Goal: Task Accomplishment & Management: Use online tool/utility

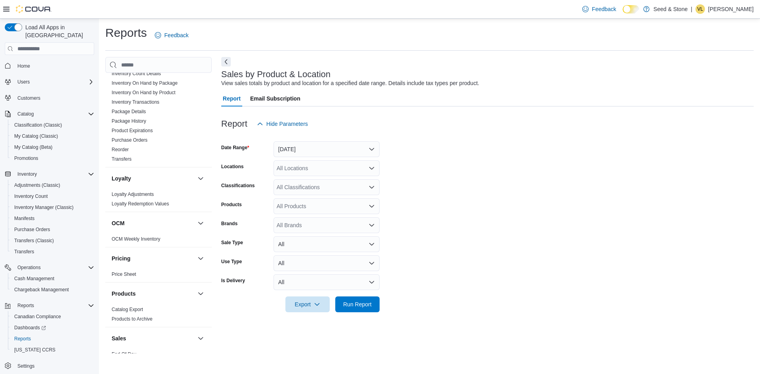
scroll to position [575, 0]
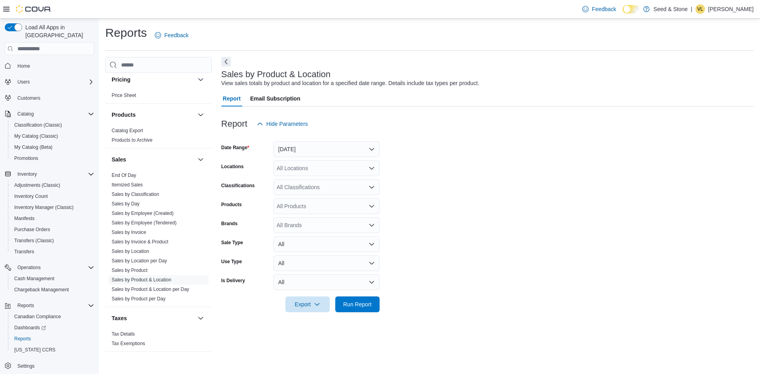
drag, startPoint x: 138, startPoint y: 272, endPoint x: 562, endPoint y: 229, distance: 426.0
click at [138, 277] on link "Sales by Product & Location" at bounding box center [142, 280] width 60 height 6
click at [335, 150] on button "[DATE]" at bounding box center [326, 149] width 106 height 16
click at [309, 196] on span "[DATE]" at bounding box center [331, 196] width 90 height 9
click at [444, 176] on form "Date Range [DATE] Locations All Locations Classifications All Classifications P…" at bounding box center [487, 222] width 532 height 180
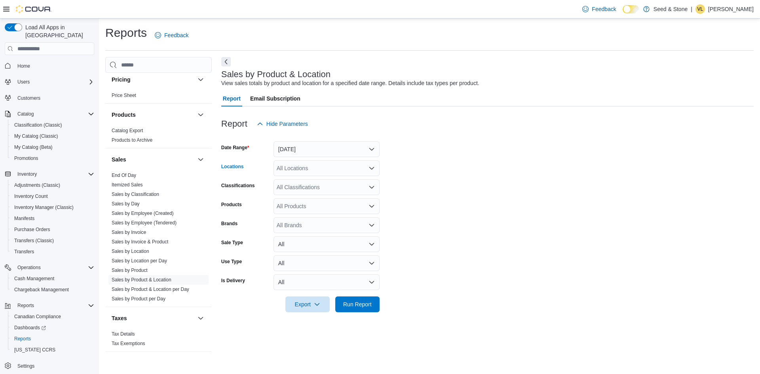
click at [348, 169] on div "All Locations" at bounding box center [326, 168] width 106 height 16
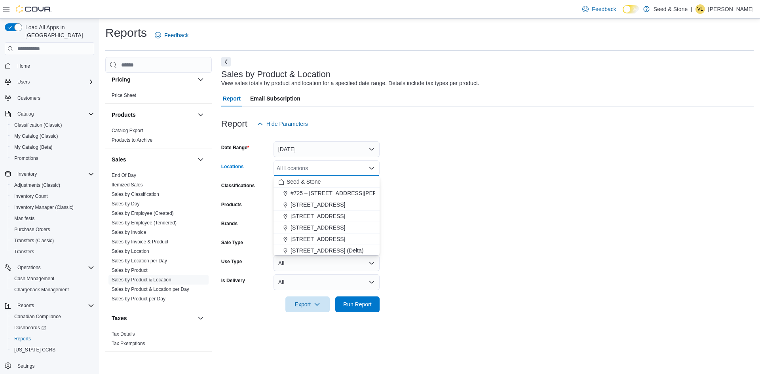
scroll to position [36, 0]
click at [326, 223] on span "[STREET_ADDRESS] ([GEOGRAPHIC_DATA])" at bounding box center [349, 226] width 118 height 8
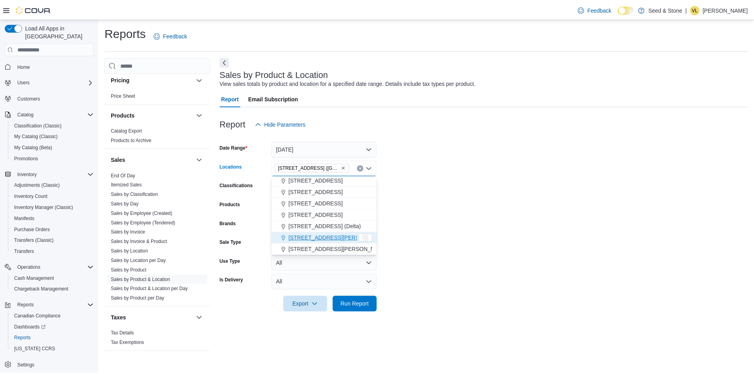
scroll to position [24, 0]
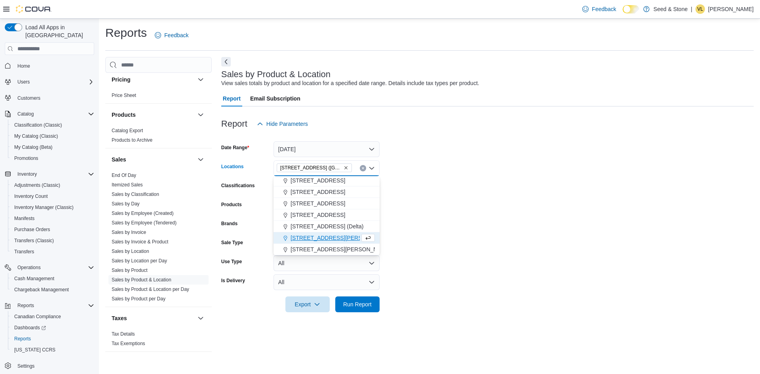
click at [438, 210] on form "Date Range [DATE] Locations [STREET_ADDRESS] ([GEOGRAPHIC_DATA]) Combo box. Sel…" at bounding box center [487, 222] width 532 height 180
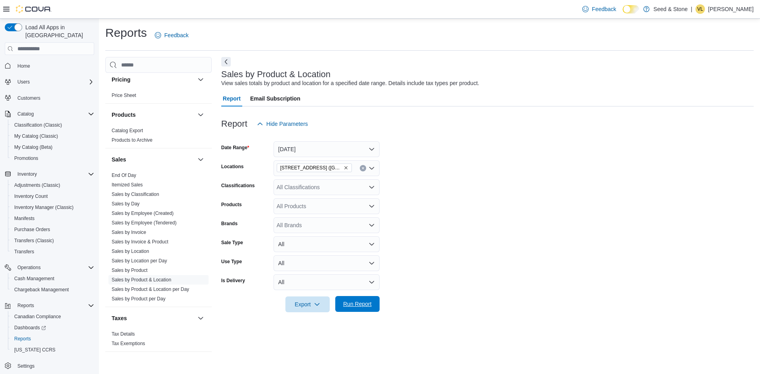
click at [366, 307] on span "Run Report" at bounding box center [357, 304] width 28 height 8
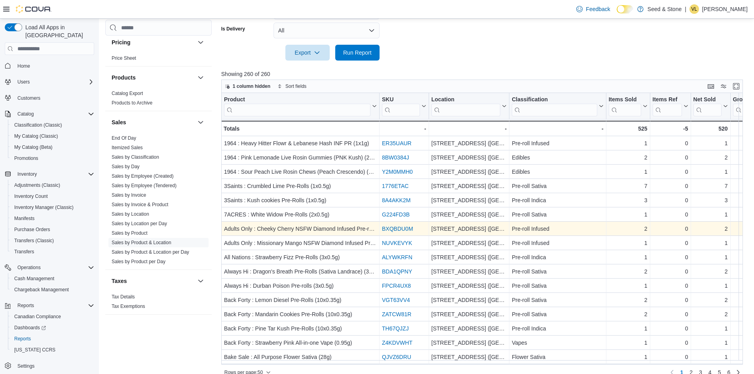
scroll to position [263, 0]
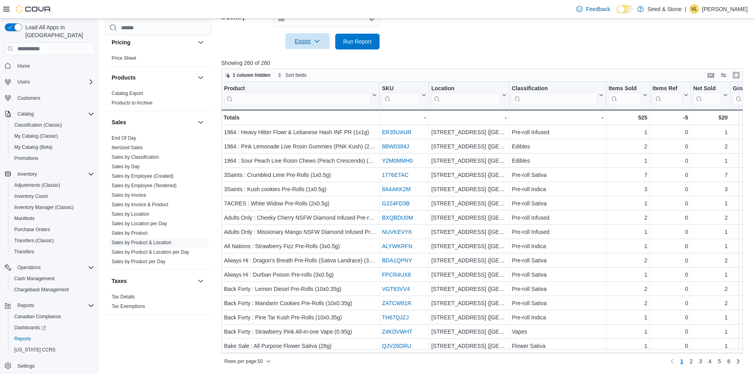
click at [312, 41] on span "Export" at bounding box center [307, 41] width 35 height 16
click at [303, 57] on span "Export to Excel" at bounding box center [308, 57] width 36 height 6
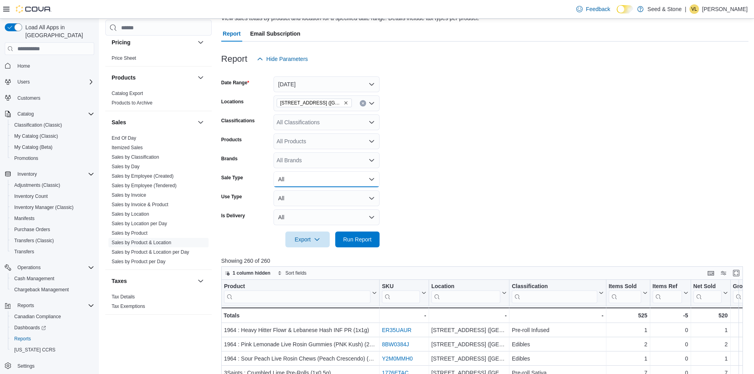
click at [305, 180] on button "All" at bounding box center [326, 179] width 106 height 16
click at [296, 209] on span "Sale" at bounding box center [331, 210] width 90 height 9
click at [438, 165] on form "Date Range [DATE] Locations [STREET_ADDRESS]) Classifications All Classificatio…" at bounding box center [484, 157] width 527 height 180
click at [360, 201] on button "All" at bounding box center [326, 198] width 106 height 16
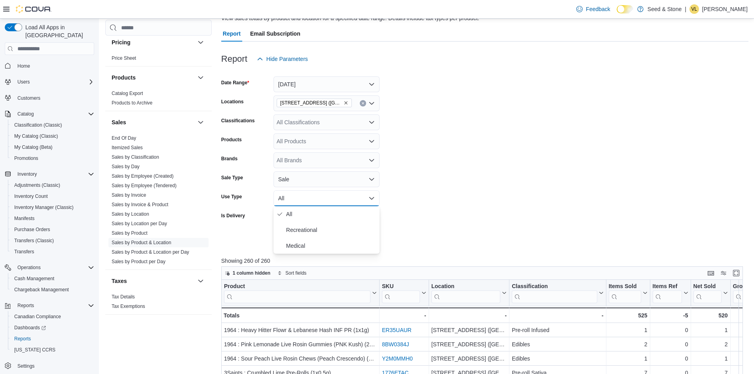
click at [442, 188] on form "Date Range [DATE] Locations [STREET_ADDRESS]) Classifications All Classificatio…" at bounding box center [484, 157] width 527 height 180
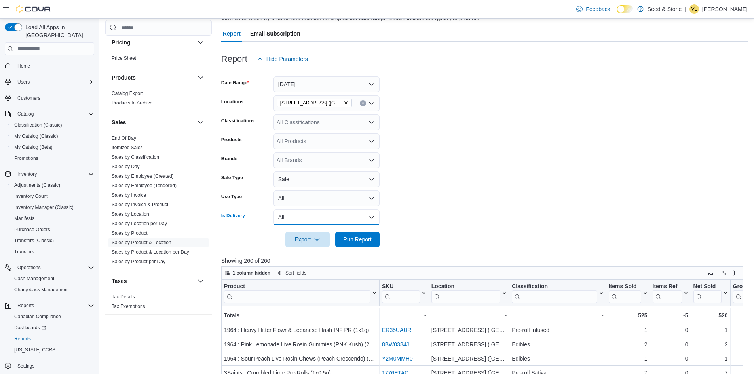
click at [336, 216] on button "All" at bounding box center [326, 217] width 106 height 16
click at [294, 246] on span "Yes" at bounding box center [331, 248] width 90 height 9
click at [510, 159] on form "Date Range [DATE] Locations [STREET_ADDRESS] (Bay Centre) Classifications All C…" at bounding box center [484, 157] width 527 height 180
click at [360, 179] on button "Sale" at bounding box center [326, 179] width 106 height 16
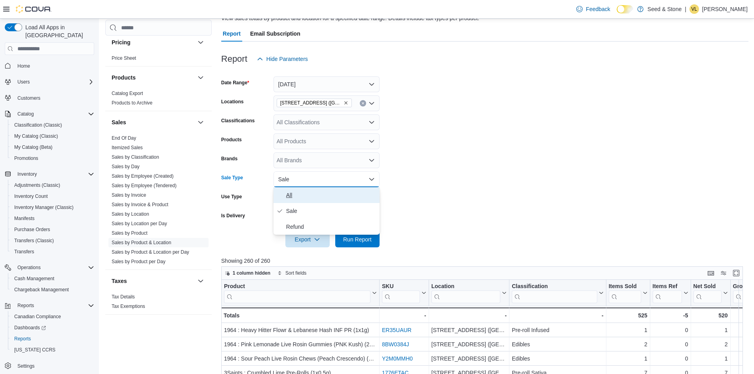
drag, startPoint x: 329, startPoint y: 195, endPoint x: 369, endPoint y: 194, distance: 39.6
click at [330, 194] on span "All" at bounding box center [331, 194] width 90 height 9
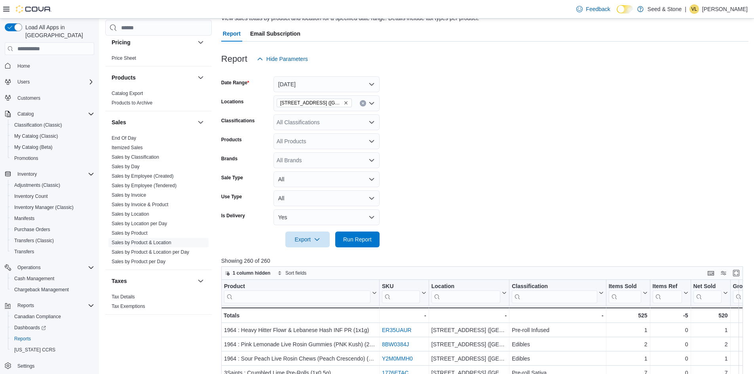
click at [463, 165] on form "Date Range [DATE] Locations [STREET_ADDRESS]) Classifications All Classificatio…" at bounding box center [484, 157] width 527 height 180
click at [369, 241] on span "Run Report" at bounding box center [357, 239] width 28 height 8
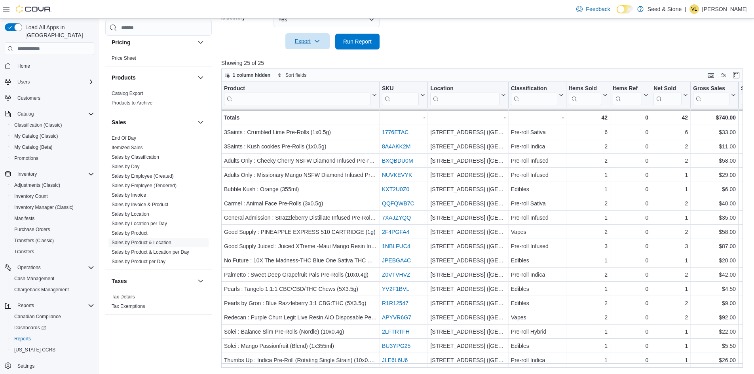
click at [317, 43] on icon "button" at bounding box center [317, 41] width 6 height 6
click at [311, 55] on span "Export to Excel" at bounding box center [308, 57] width 36 height 6
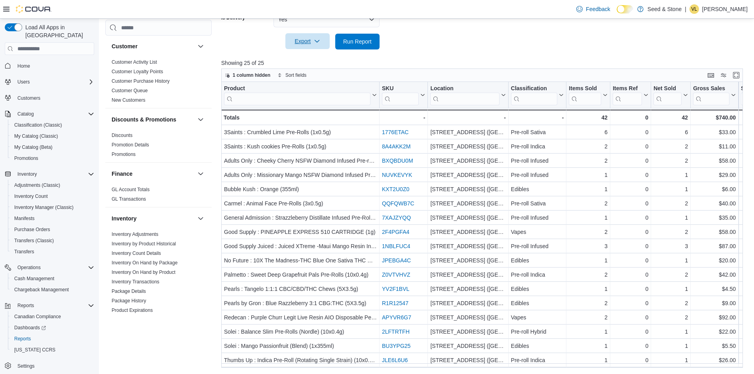
drag, startPoint x: 147, startPoint y: 273, endPoint x: 452, endPoint y: 100, distance: 350.7
click at [147, 279] on link "Inventory Transactions" at bounding box center [136, 282] width 48 height 6
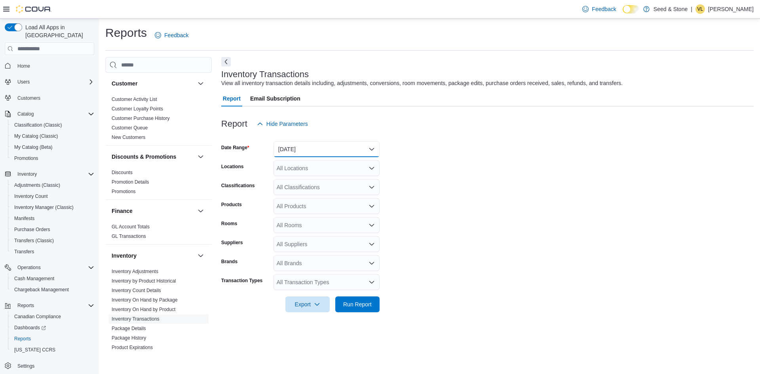
click at [347, 148] on button "[DATE]" at bounding box center [326, 149] width 106 height 16
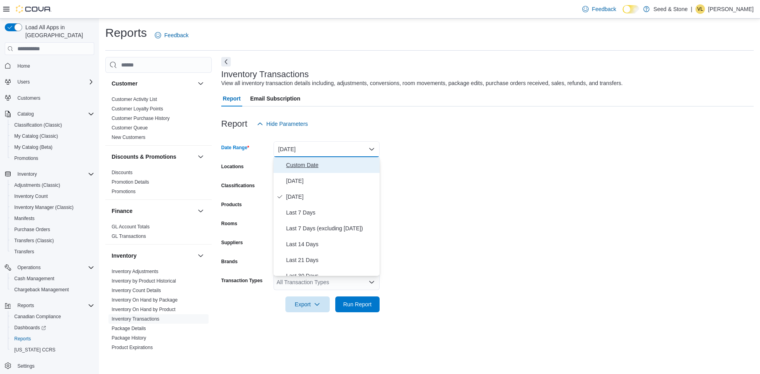
click at [308, 167] on span "Custom Date" at bounding box center [331, 164] width 90 height 9
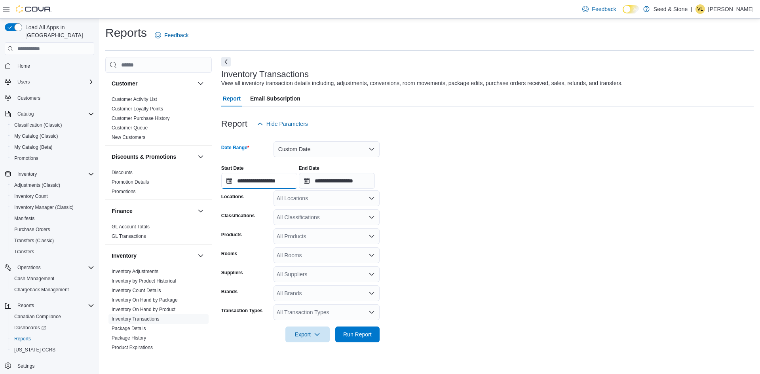
click at [281, 182] on input "**********" at bounding box center [259, 181] width 76 height 16
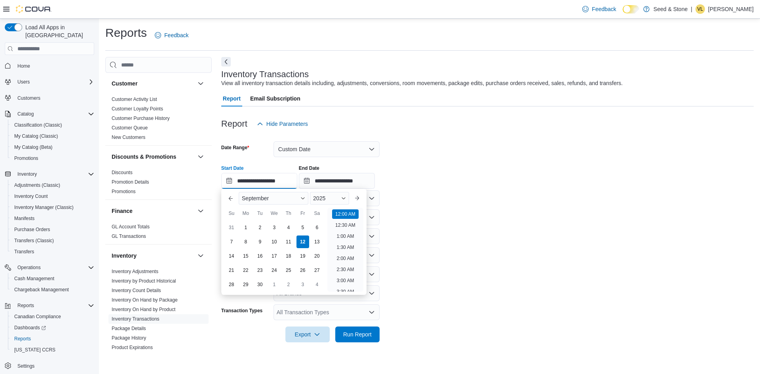
scroll to position [25, 0]
click at [231, 197] on button "Previous Month" at bounding box center [230, 198] width 13 height 13
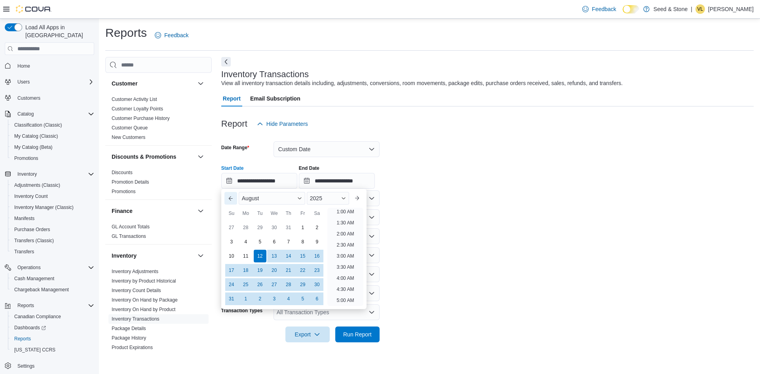
scroll to position [2, 0]
click at [231, 197] on button "Previous Month" at bounding box center [230, 198] width 13 height 13
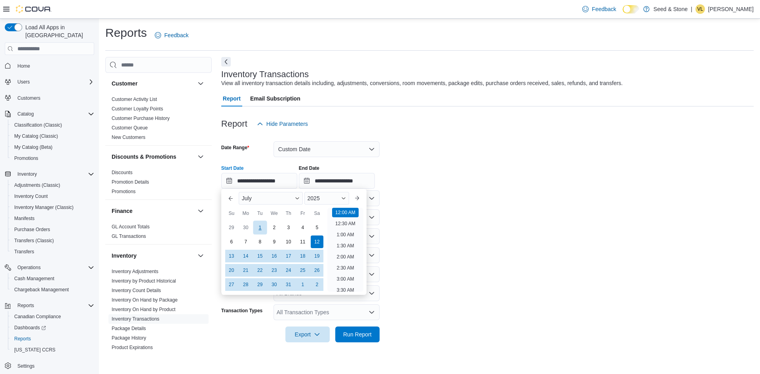
click at [260, 227] on div "1" at bounding box center [260, 228] width 14 height 14
type input "**********"
click at [339, 180] on input "**********" at bounding box center [337, 181] width 76 height 16
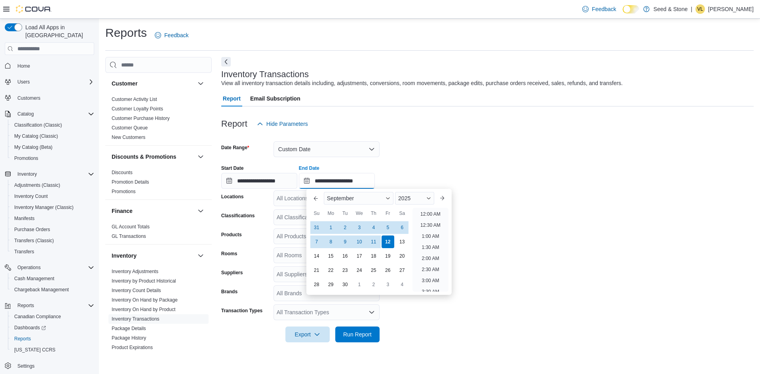
scroll to position [450, 0]
click at [316, 196] on button "Previous Month" at bounding box center [315, 198] width 13 height 13
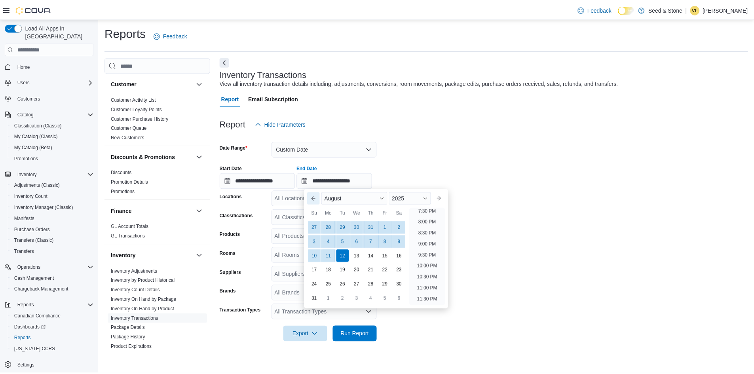
scroll to position [435, 0]
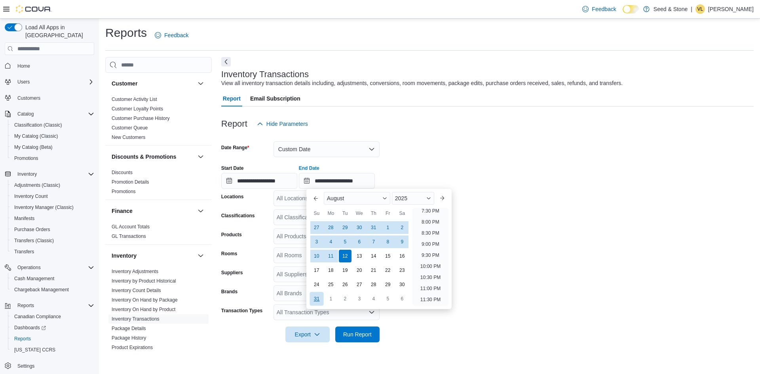
click at [317, 297] on div "31" at bounding box center [316, 299] width 14 height 14
type input "**********"
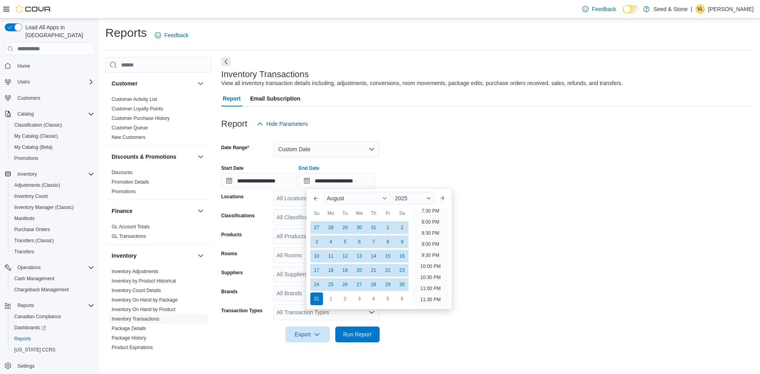
click at [545, 195] on form "**********" at bounding box center [487, 237] width 532 height 211
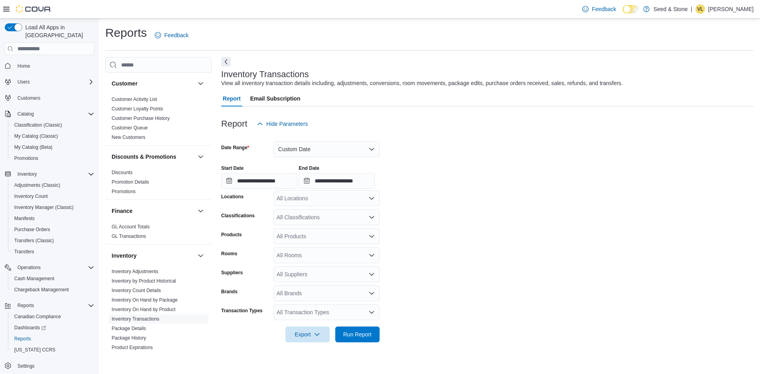
click at [300, 234] on div "All Products" at bounding box center [326, 236] width 106 height 16
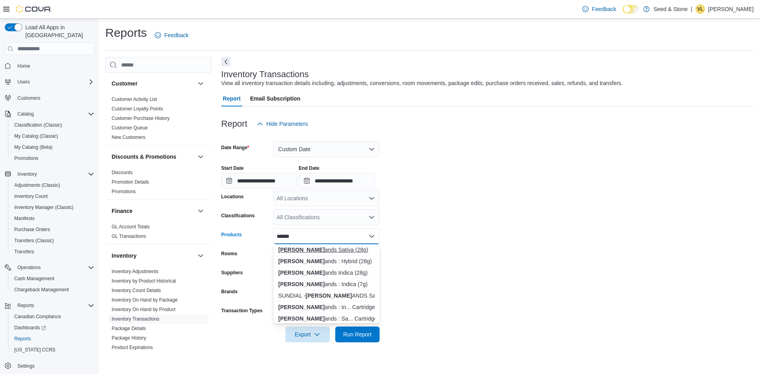
type input "******"
click at [315, 249] on div "[PERSON_NAME] ands Sativa (28g)" at bounding box center [326, 250] width 97 height 8
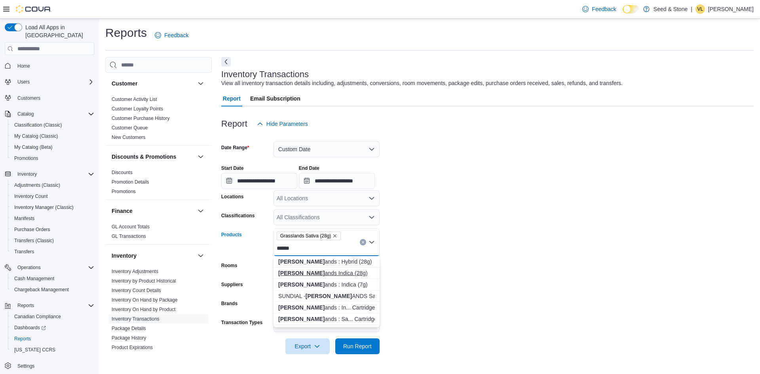
type input "******"
click at [320, 272] on div "[PERSON_NAME] ands Indica (28g)" at bounding box center [326, 273] width 97 height 8
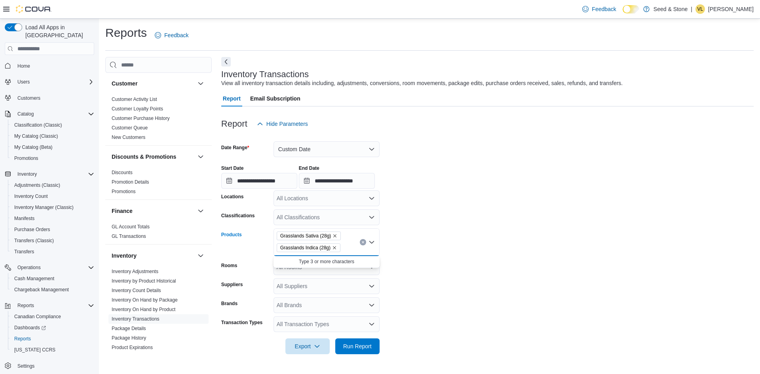
click at [532, 208] on form "**********" at bounding box center [487, 243] width 532 height 222
click at [306, 324] on div "All Transaction Types" at bounding box center [326, 324] width 106 height 16
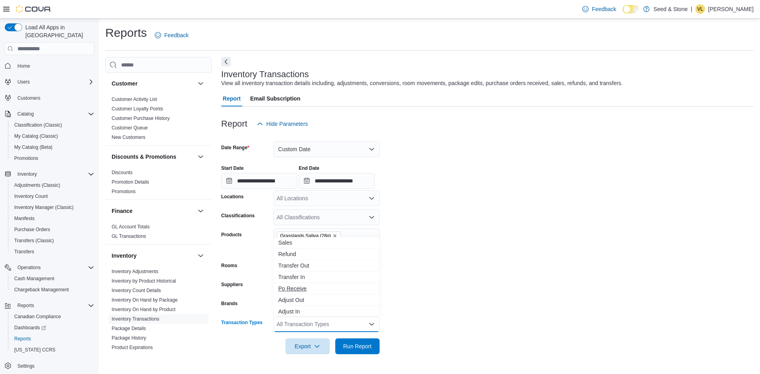
click at [299, 289] on span "Po Receive" at bounding box center [326, 289] width 97 height 8
click at [526, 228] on form "**********" at bounding box center [487, 243] width 532 height 222
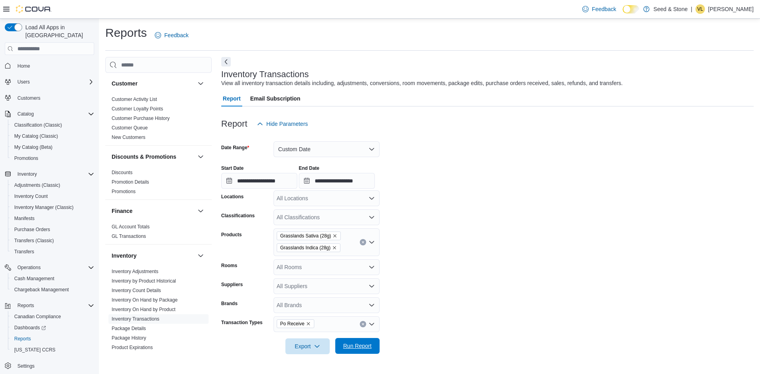
click at [367, 347] on span "Run Report" at bounding box center [357, 346] width 28 height 8
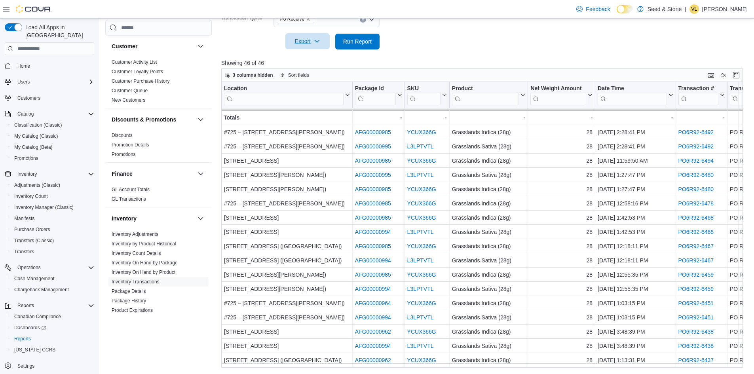
click at [310, 40] on span "Export" at bounding box center [307, 41] width 35 height 16
click at [308, 56] on span "Export to Excel" at bounding box center [308, 57] width 36 height 6
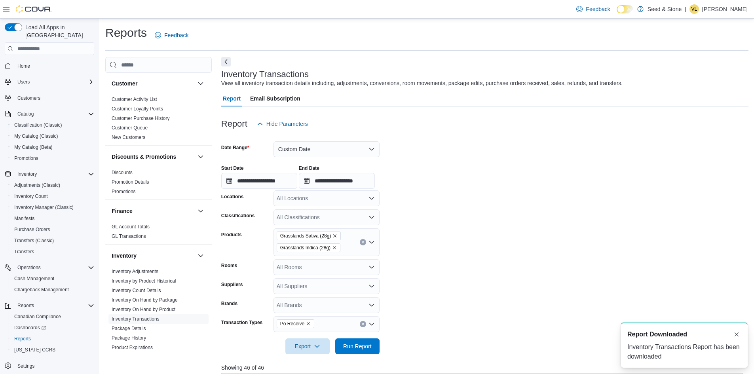
drag, startPoint x: 361, startPoint y: 242, endPoint x: 696, endPoint y: 148, distance: 347.4
click at [361, 242] on icon "Clear input" at bounding box center [362, 242] width 3 height 3
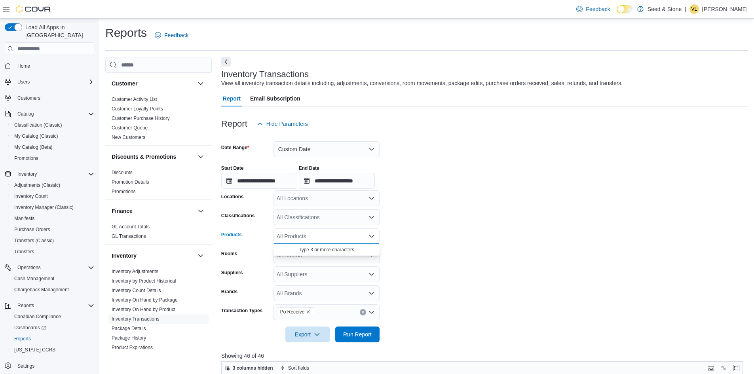
click at [503, 142] on form "**********" at bounding box center [484, 237] width 527 height 211
